Goal: Find specific page/section: Find specific page/section

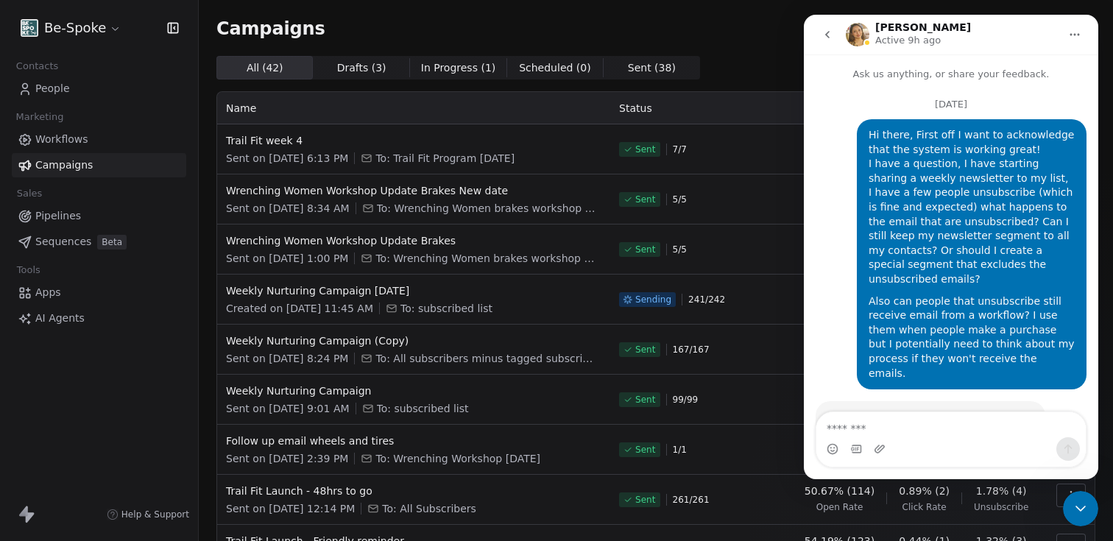
scroll to position [2098, 0]
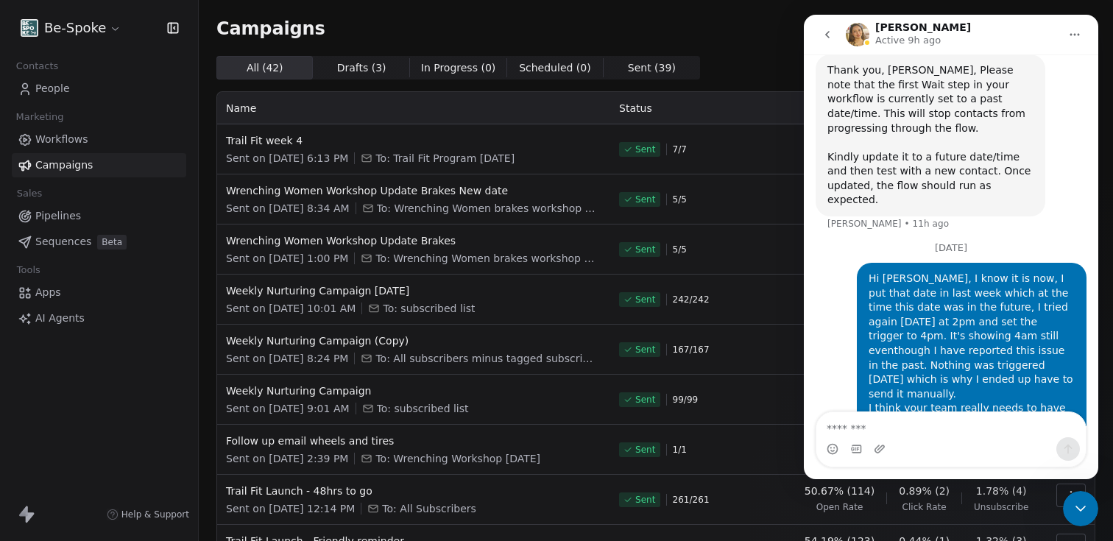
click at [52, 85] on span "People" at bounding box center [52, 88] width 35 height 15
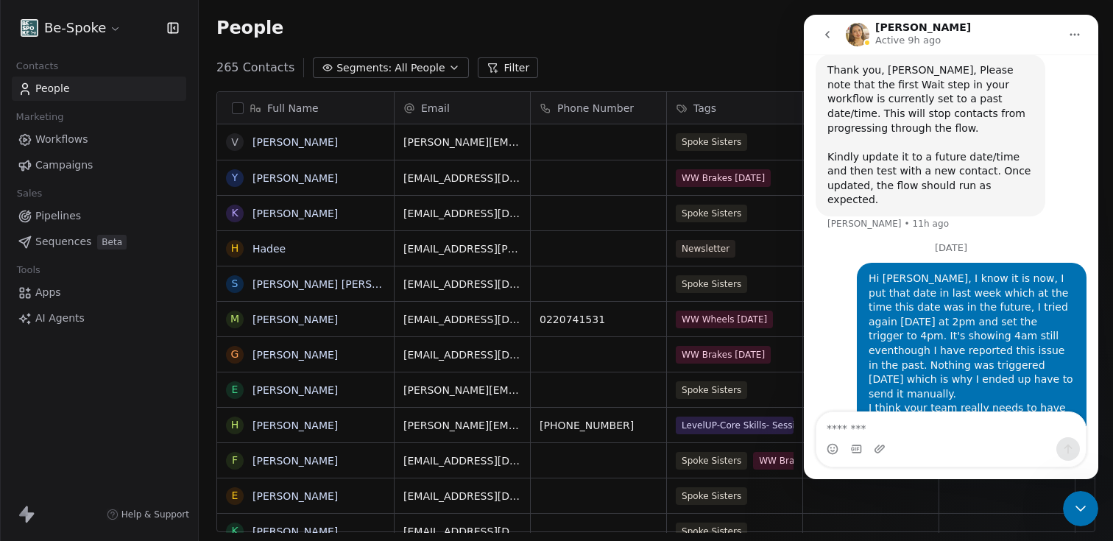
scroll to position [464, 903]
click at [1086, 510] on icon "Close Intercom Messenger" at bounding box center [1080, 509] width 18 height 18
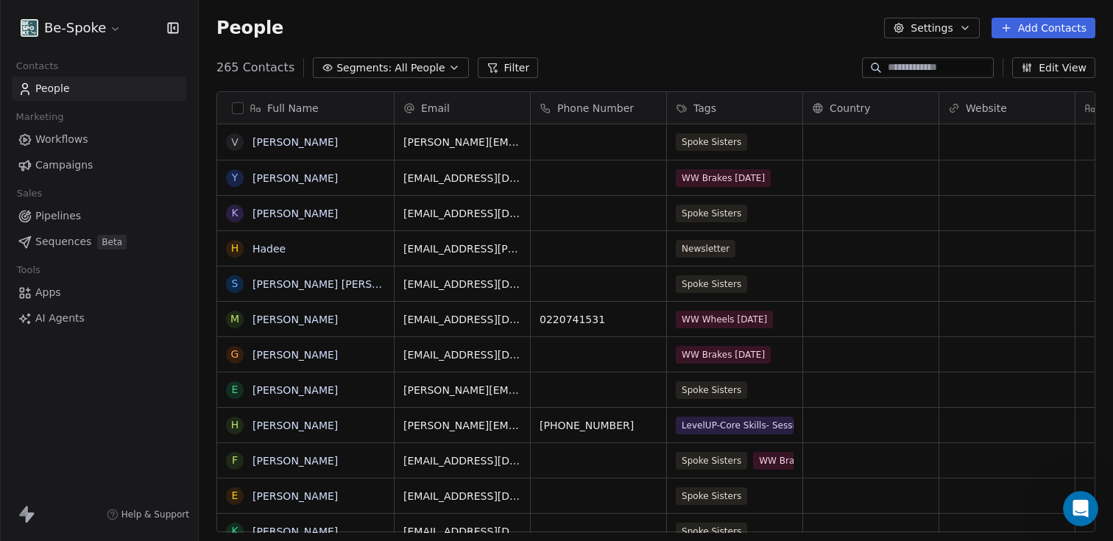
scroll to position [2098, 0]
click at [920, 71] on input at bounding box center [938, 67] width 103 height 15
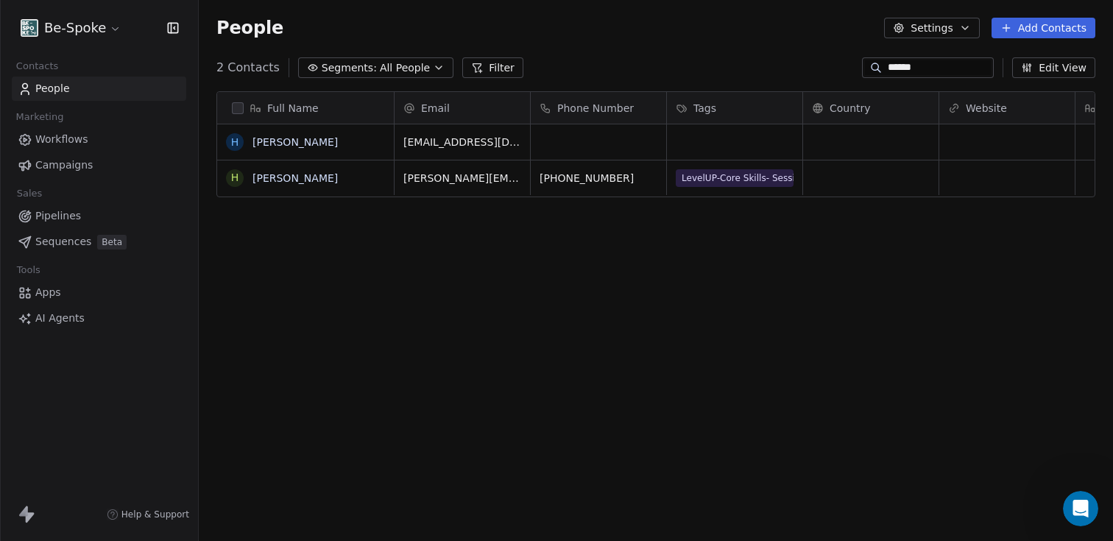
scroll to position [464, 903]
type input "******"
click at [338, 177] on span "[PERSON_NAME]" at bounding box center [305, 178] width 104 height 15
click at [255, 171] on textarea "**********" at bounding box center [305, 183] width 175 height 46
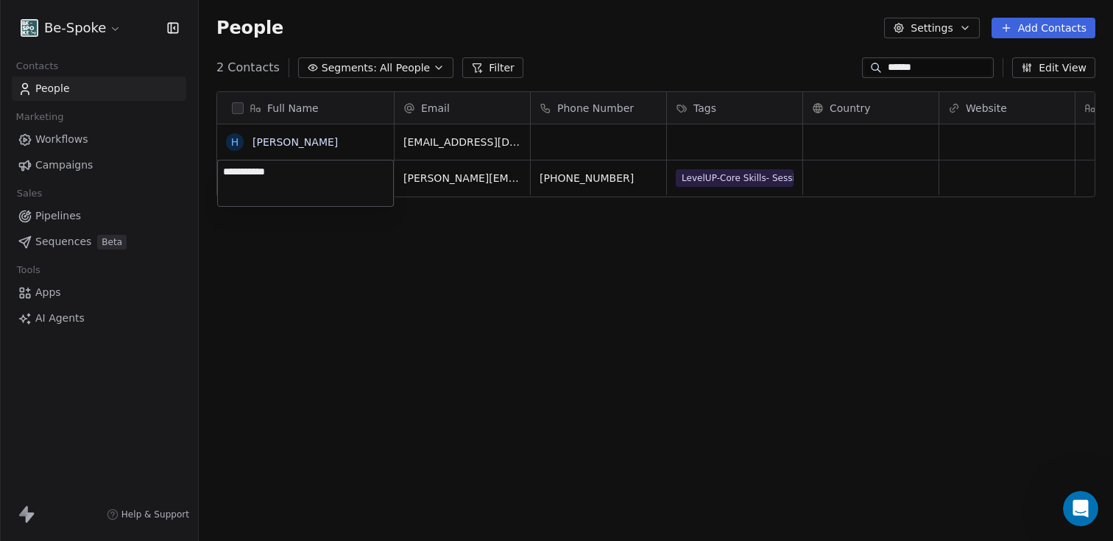
type textarea "**********"
click at [542, 227] on html "**********" at bounding box center [556, 270] width 1113 height 541
click at [676, 177] on span "LevelUP-Core Skills- Session 4-[DATE]" at bounding box center [765, 176] width 178 height 18
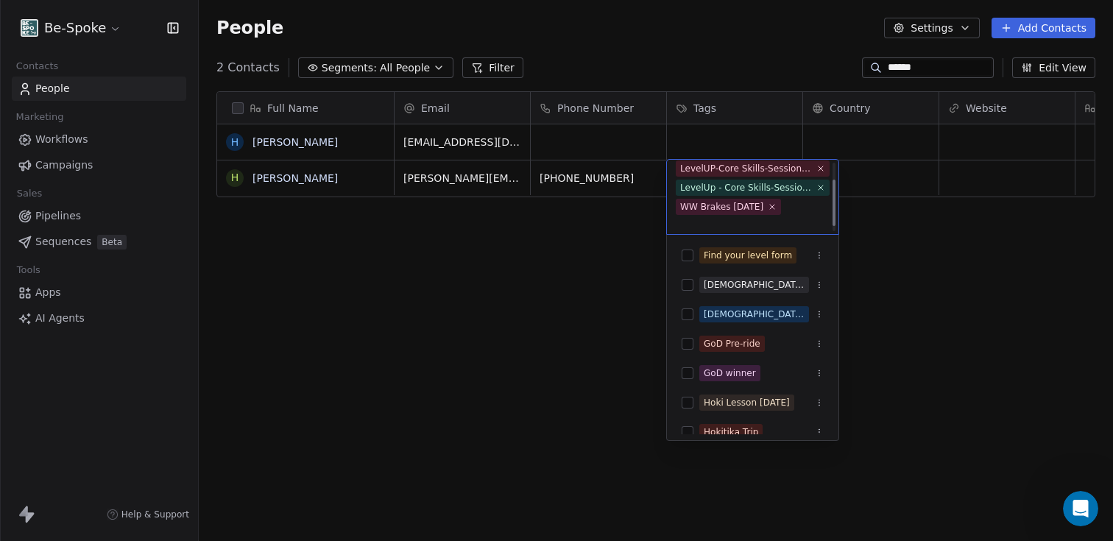
scroll to position [0, 0]
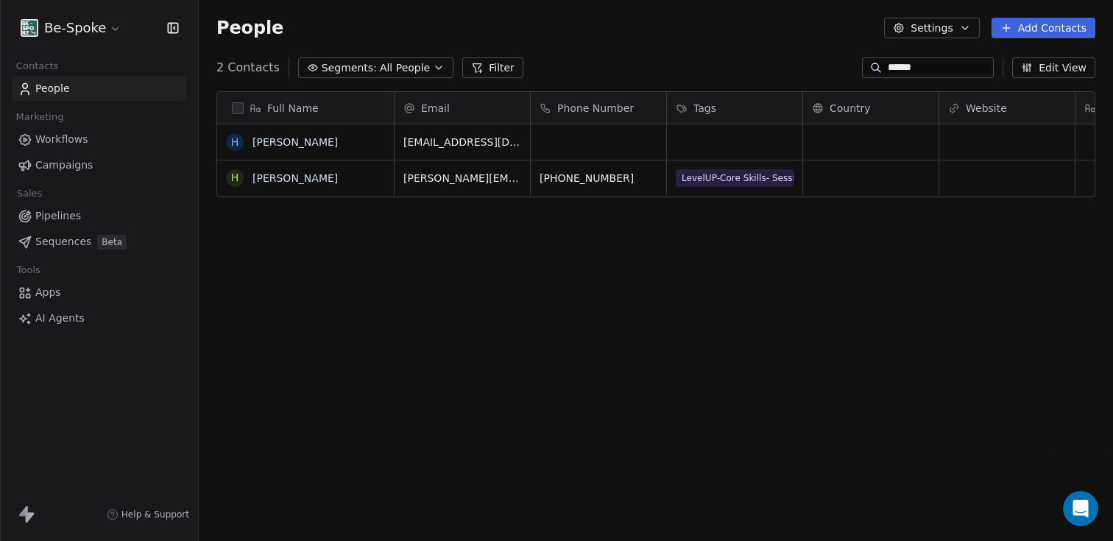
click at [525, 328] on html "Be-Spoke Contacts People Marketing Workflows Campaigns Sales Pipelines Sequence…" at bounding box center [556, 270] width 1113 height 541
click at [279, 181] on link "[PERSON_NAME]" at bounding box center [294, 178] width 85 height 12
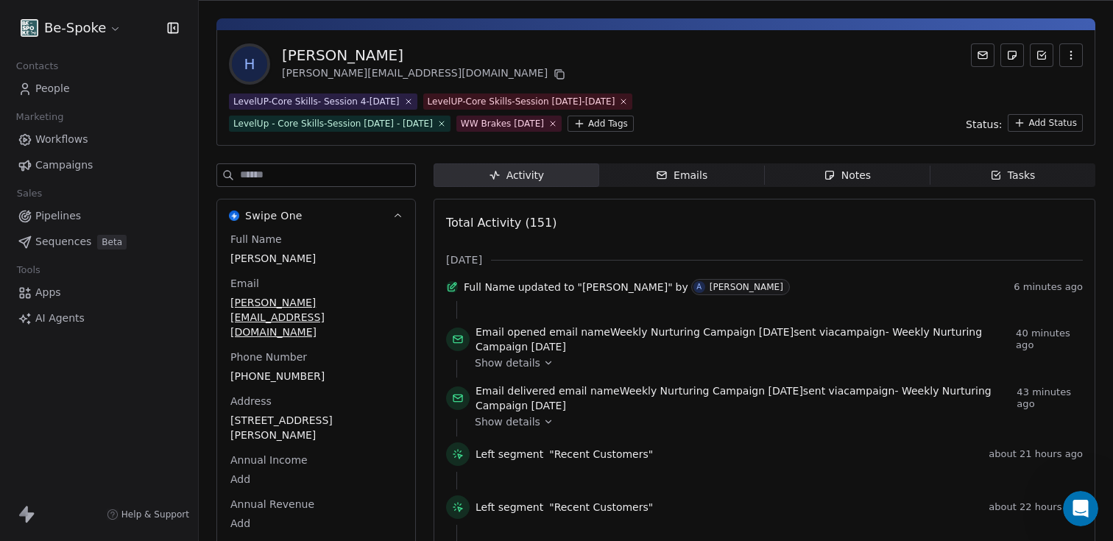
scroll to position [166, 0]
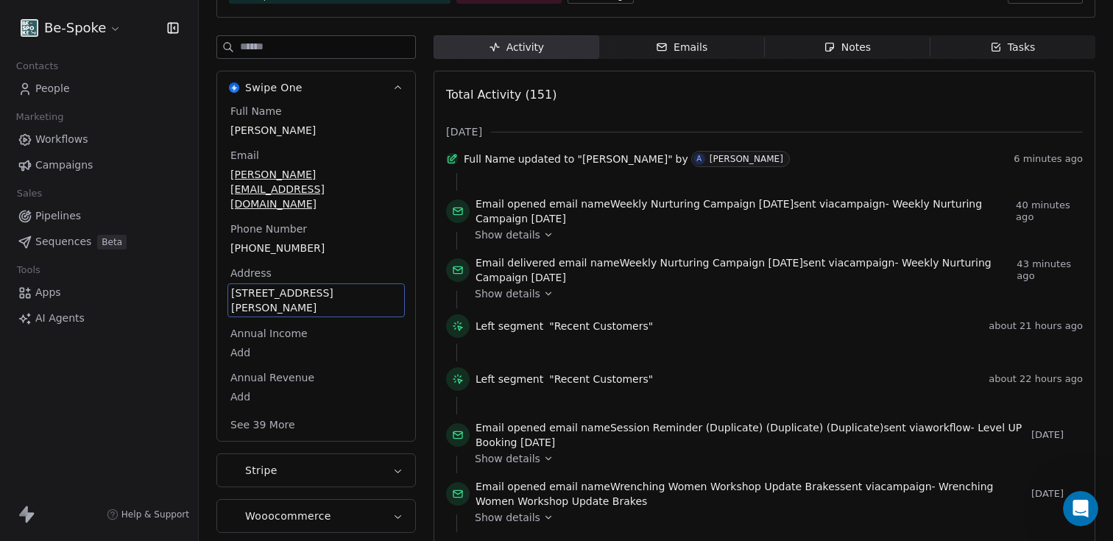
click at [231, 391] on div "Full Name [PERSON_NAME] Email [PERSON_NAME][EMAIL_ADDRESS][DOMAIN_NAME] Phone N…" at bounding box center [315, 269] width 177 height 331
click at [231, 285] on span "[STREET_ADDRESS][PERSON_NAME]" at bounding box center [316, 299] width 170 height 29
click at [233, 285] on span "[STREET_ADDRESS][PERSON_NAME]" at bounding box center [316, 299] width 170 height 29
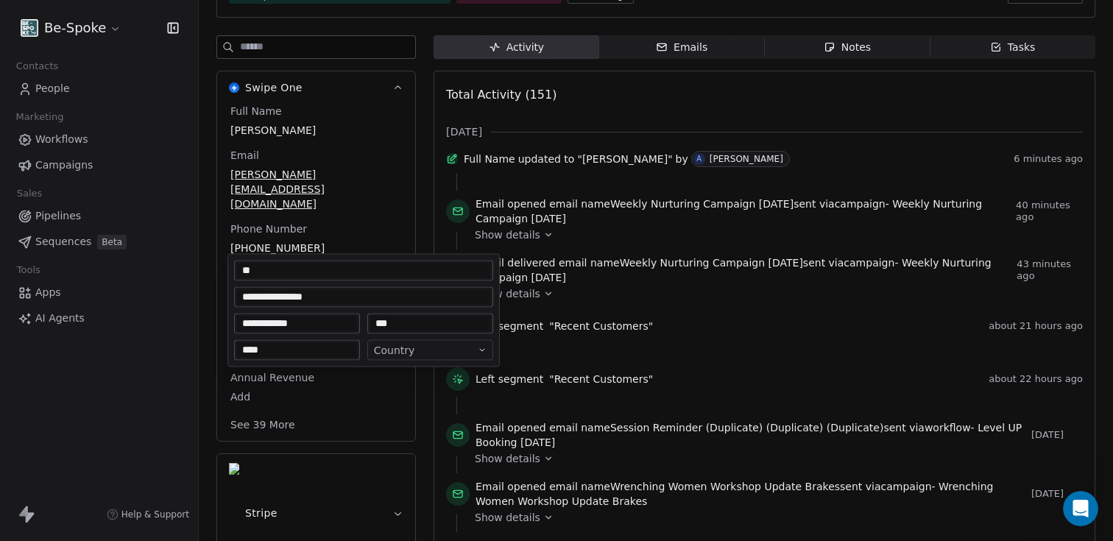
click at [324, 211] on html "Be-Spoke Contacts People Marketing Workflows Campaigns Sales Pipelines Sequence…" at bounding box center [556, 270] width 1113 height 541
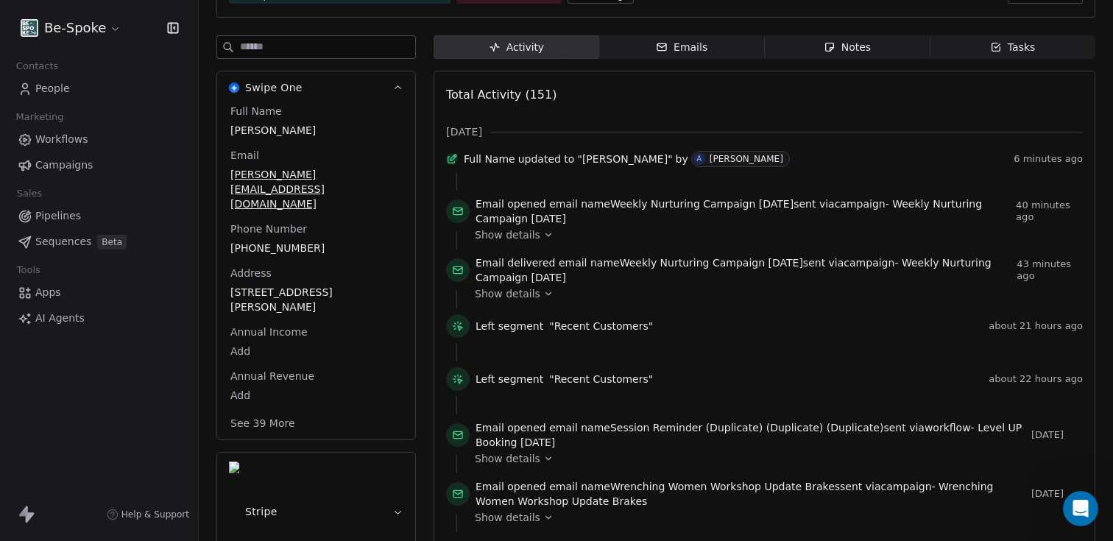
drag, startPoint x: 389, startPoint y: 285, endPoint x: 226, endPoint y: 263, distance: 164.8
click at [226, 263] on div "Full Name [PERSON_NAME] Email [PERSON_NAME][EMAIL_ADDRESS][DOMAIN_NAME] Phone N…" at bounding box center [316, 272] width 198 height 336
click at [388, 285] on span "[STREET_ADDRESS][PERSON_NAME]" at bounding box center [315, 299] width 171 height 29
click at [193, 264] on div "Contacts People Marketing Workflows Campaigns Sales Pipelines Sequences Beta To…" at bounding box center [99, 193] width 198 height 274
drag, startPoint x: 382, startPoint y: 283, endPoint x: 230, endPoint y: 258, distance: 153.6
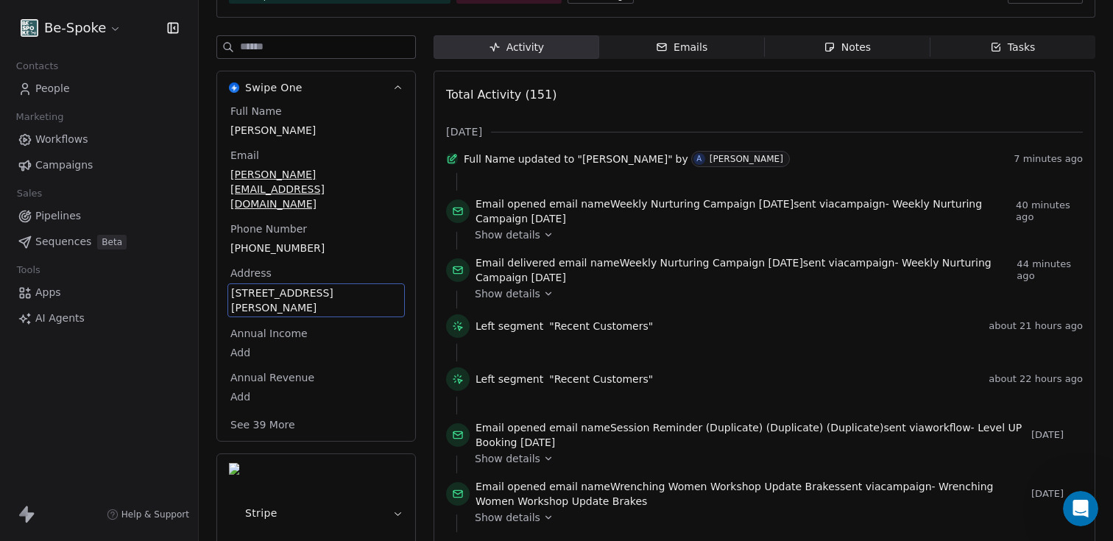
click at [231, 285] on span "[STREET_ADDRESS][PERSON_NAME]" at bounding box center [316, 299] width 170 height 29
click at [388, 326] on div "Annual Income Add" at bounding box center [315, 343] width 177 height 35
drag, startPoint x: 379, startPoint y: 289, endPoint x: 231, endPoint y: 252, distance: 152.4
click at [231, 252] on div "Full Name [PERSON_NAME] Email [PERSON_NAME][EMAIL_ADDRESS][DOMAIN_NAME] Phone N…" at bounding box center [316, 272] width 198 height 337
click at [302, 285] on span "[STREET_ADDRESS][PERSON_NAME]" at bounding box center [315, 299] width 171 height 29
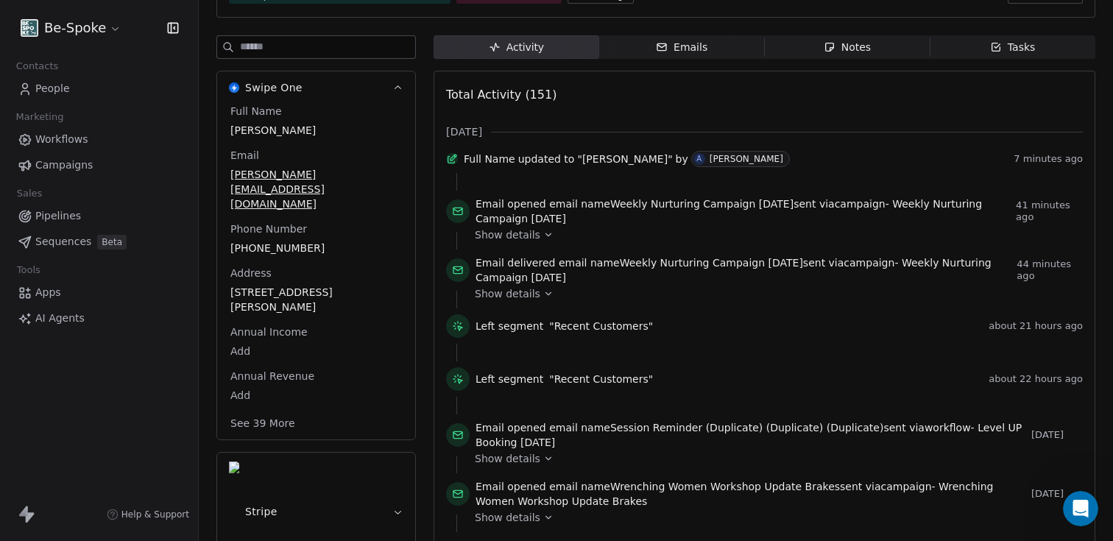
click at [224, 289] on div "Full Name [PERSON_NAME] Email [PERSON_NAME][EMAIL_ADDRESS][DOMAIN_NAME] Phone N…" at bounding box center [316, 272] width 198 height 336
drag, startPoint x: 229, startPoint y: 426, endPoint x: 249, endPoint y: 427, distance: 20.6
click at [249, 427] on div "Swipe One Full Name [PERSON_NAME] Email [PERSON_NAME][EMAIL_ADDRESS][DOMAIN_NAM…" at bounding box center [315, 449] width 199 height 756
click at [249, 285] on span "[STREET_ADDRESS][PERSON_NAME]" at bounding box center [316, 299] width 170 height 29
